Goal: Task Accomplishment & Management: Manage account settings

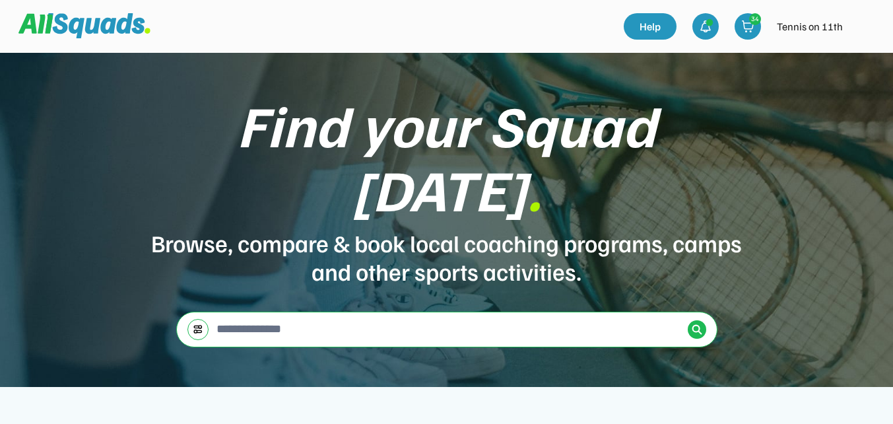
click at [866, 23] on img at bounding box center [864, 26] width 26 height 26
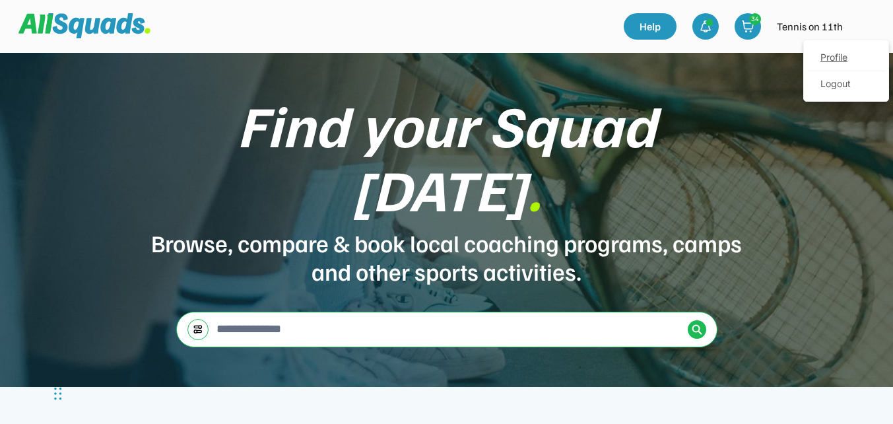
click at [838, 59] on link "Profile" at bounding box center [846, 58] width 78 height 26
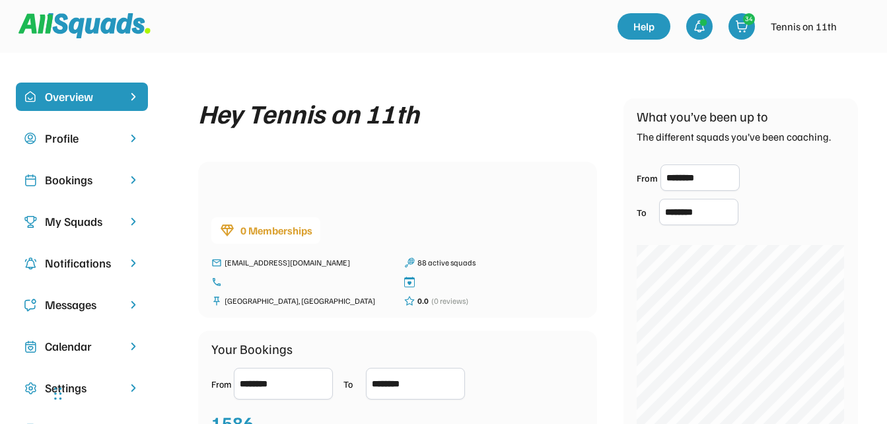
click at [83, 184] on div "Bookings" at bounding box center [82, 180] width 74 height 18
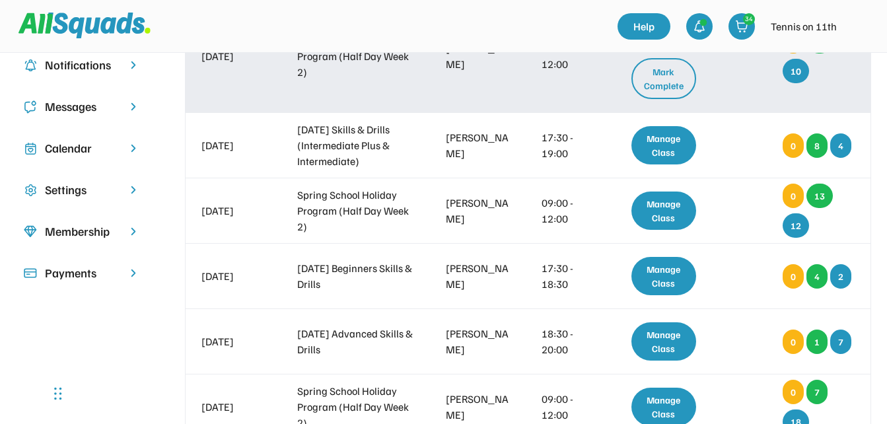
scroll to position [66, 0]
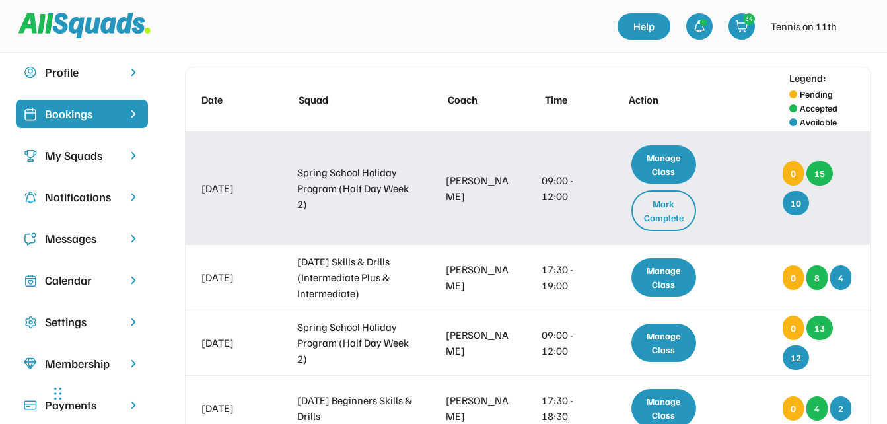
click at [679, 160] on div "Manage Class" at bounding box center [663, 164] width 65 height 38
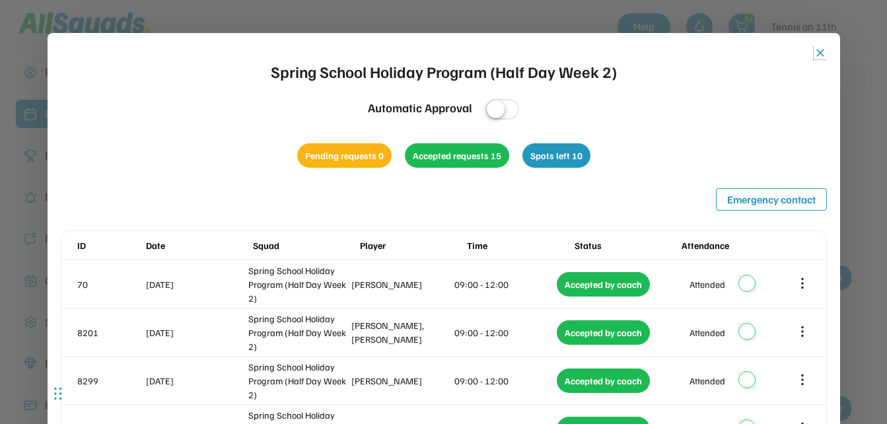
click at [821, 51] on button "close" at bounding box center [819, 52] width 13 height 13
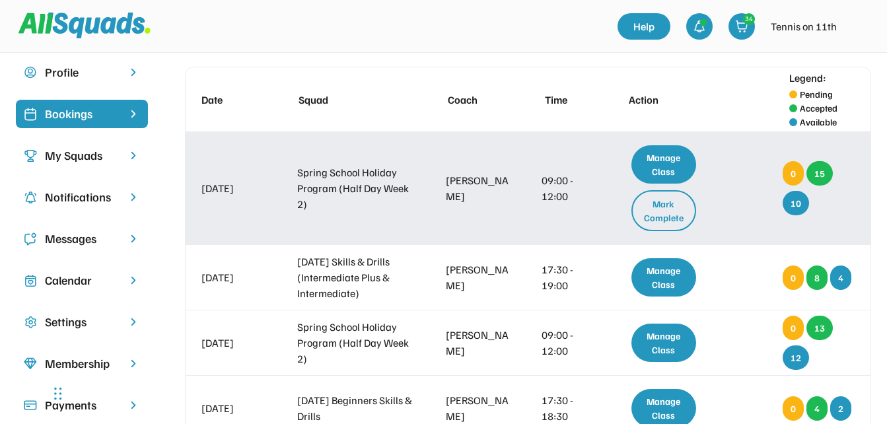
click at [655, 205] on div "Mark Complete" at bounding box center [663, 210] width 65 height 41
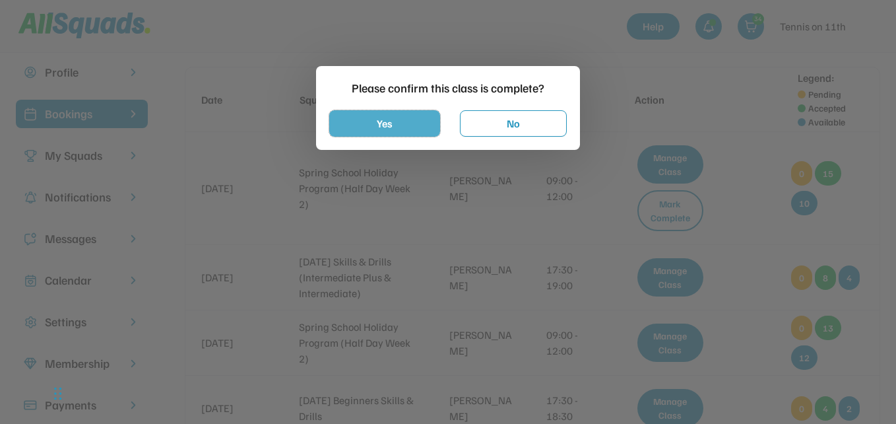
click at [407, 119] on button "Yes" at bounding box center [384, 123] width 111 height 26
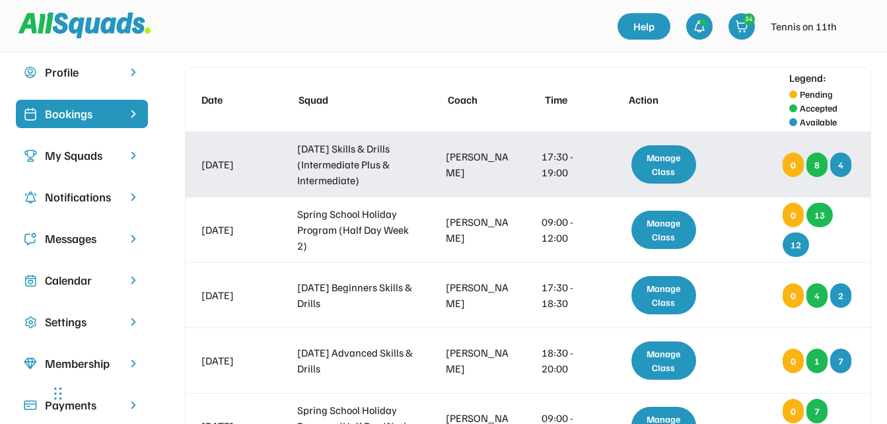
click at [681, 169] on div "Manage Class" at bounding box center [663, 164] width 65 height 38
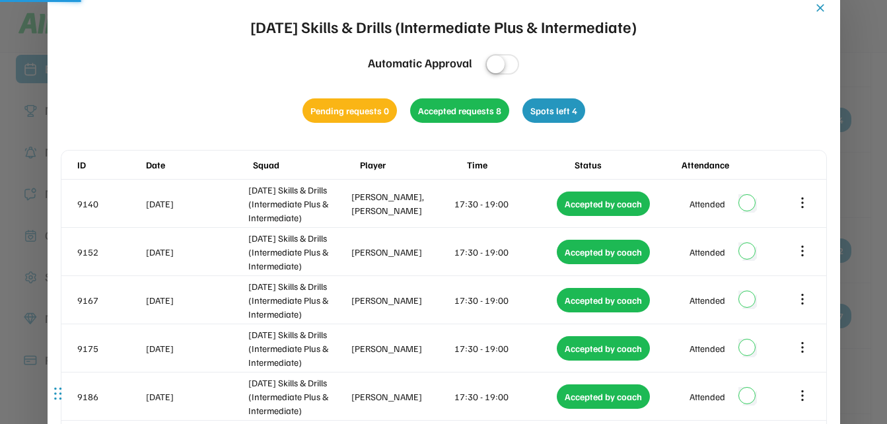
scroll to position [0, 0]
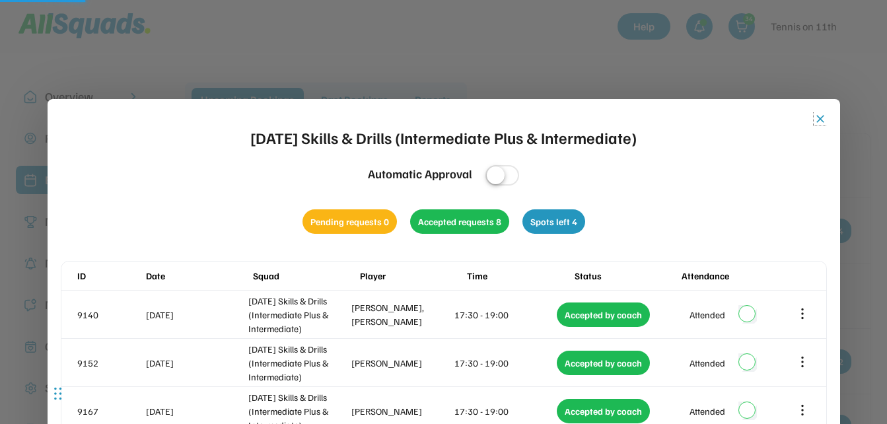
click at [821, 119] on button "close" at bounding box center [819, 118] width 13 height 13
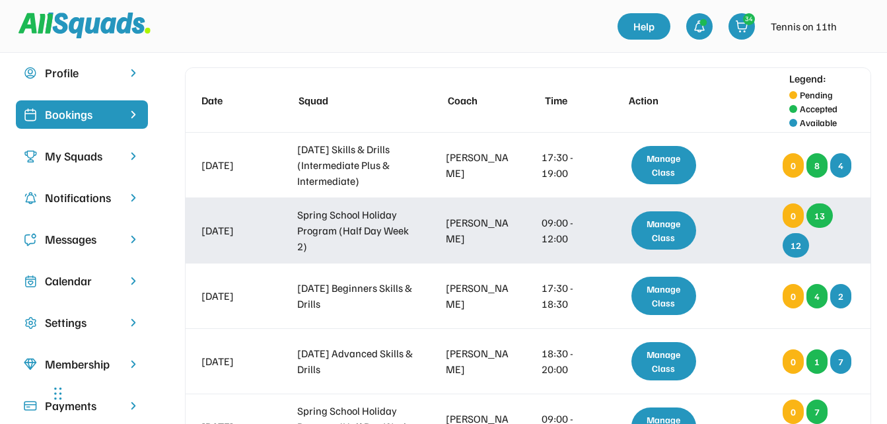
scroll to position [66, 0]
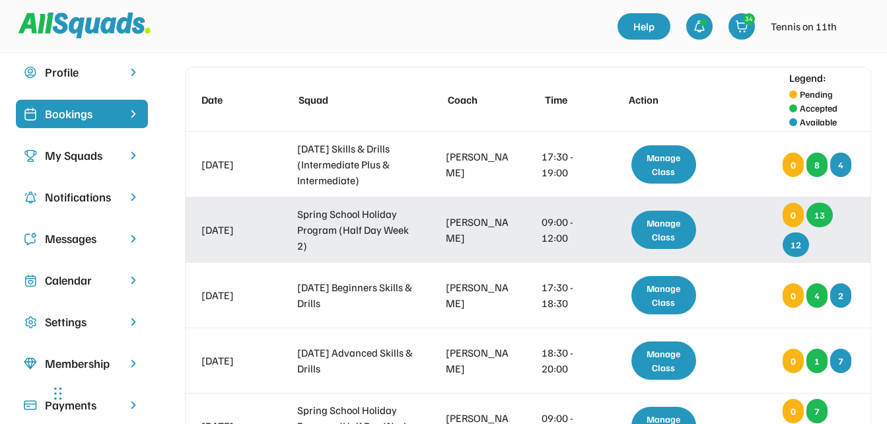
click at [683, 234] on div "Manage Class" at bounding box center [663, 230] width 65 height 38
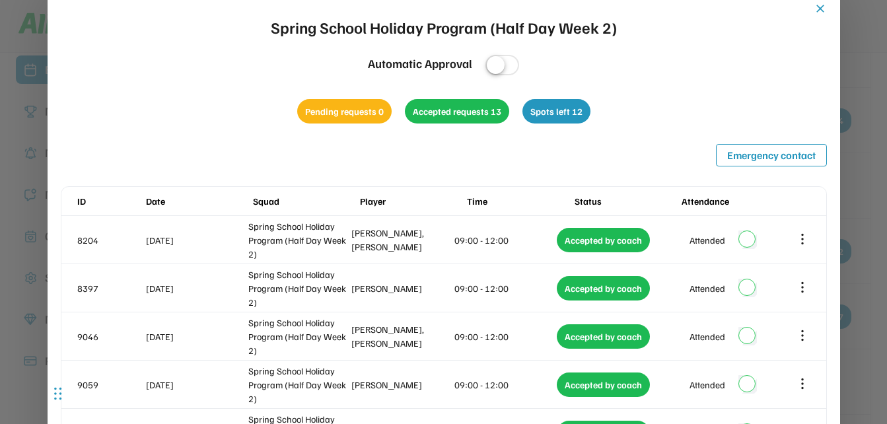
scroll to position [0, 0]
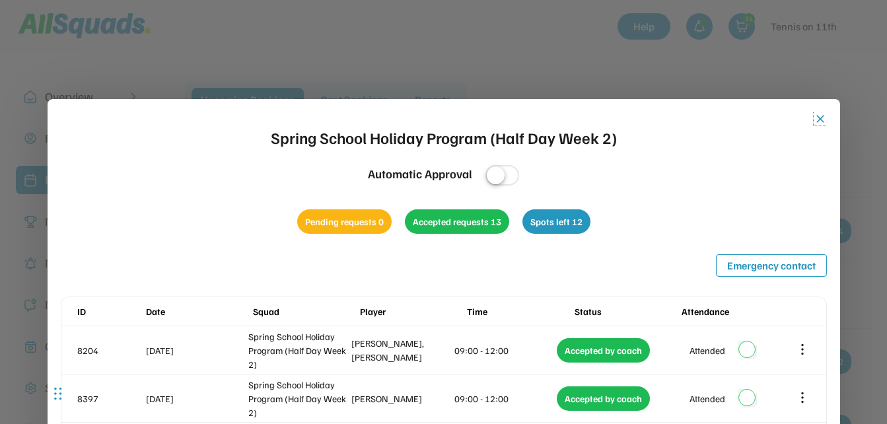
click at [821, 117] on button "close" at bounding box center [819, 118] width 13 height 13
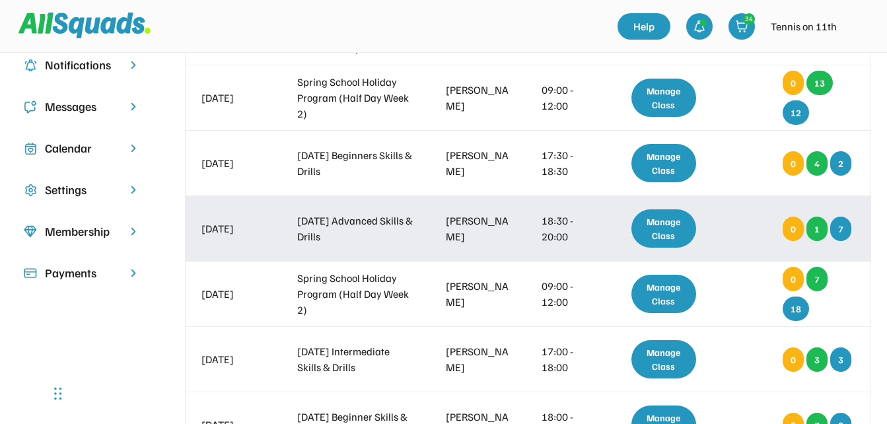
scroll to position [132, 0]
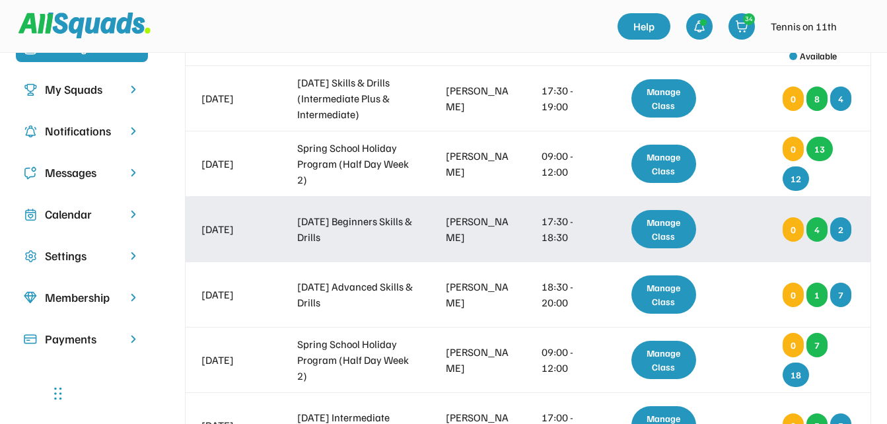
click at [664, 232] on div "Manage Class" at bounding box center [663, 229] width 65 height 38
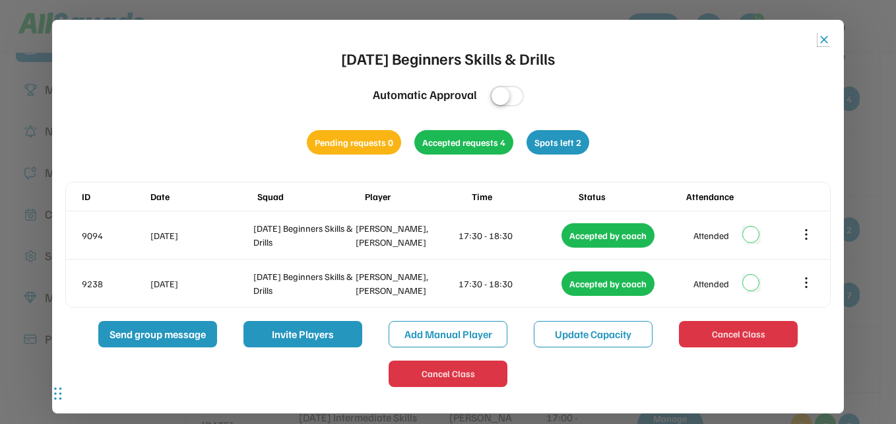
click at [823, 39] on button "close" at bounding box center [824, 39] width 13 height 13
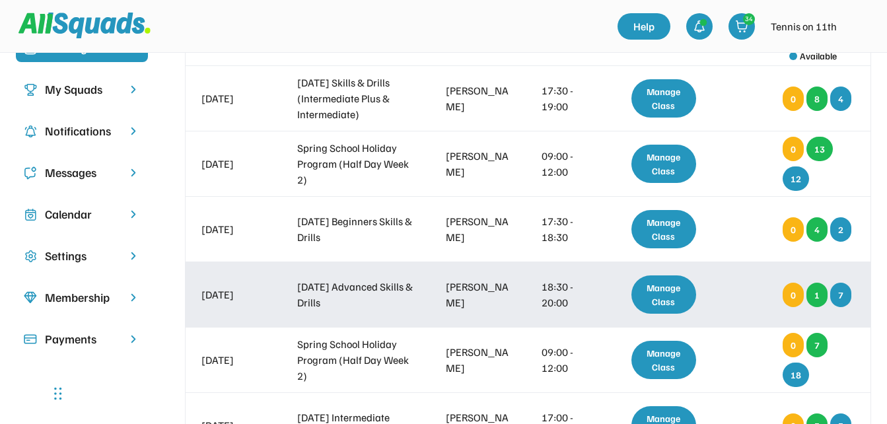
click at [671, 294] on div "Manage Class" at bounding box center [663, 294] width 65 height 38
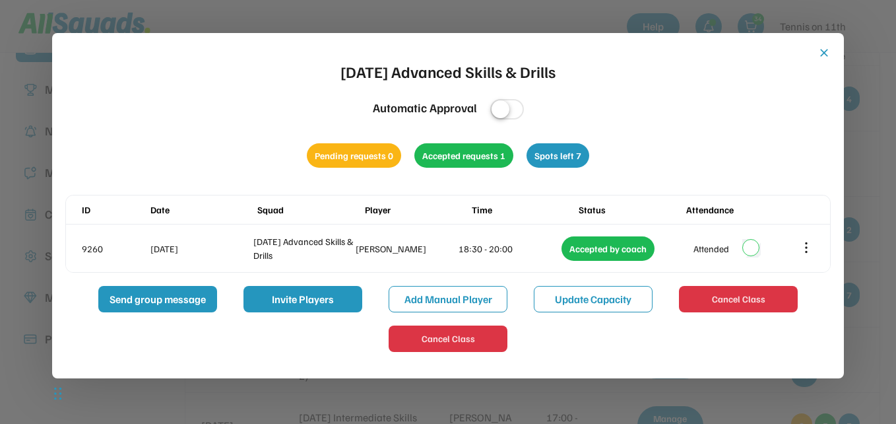
click at [823, 53] on button "close" at bounding box center [824, 52] width 13 height 13
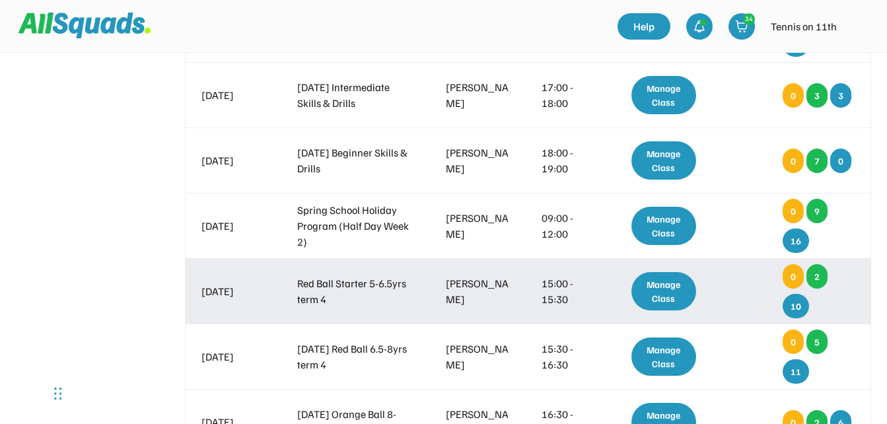
scroll to position [0, 0]
